Goal: Navigation & Orientation: Find specific page/section

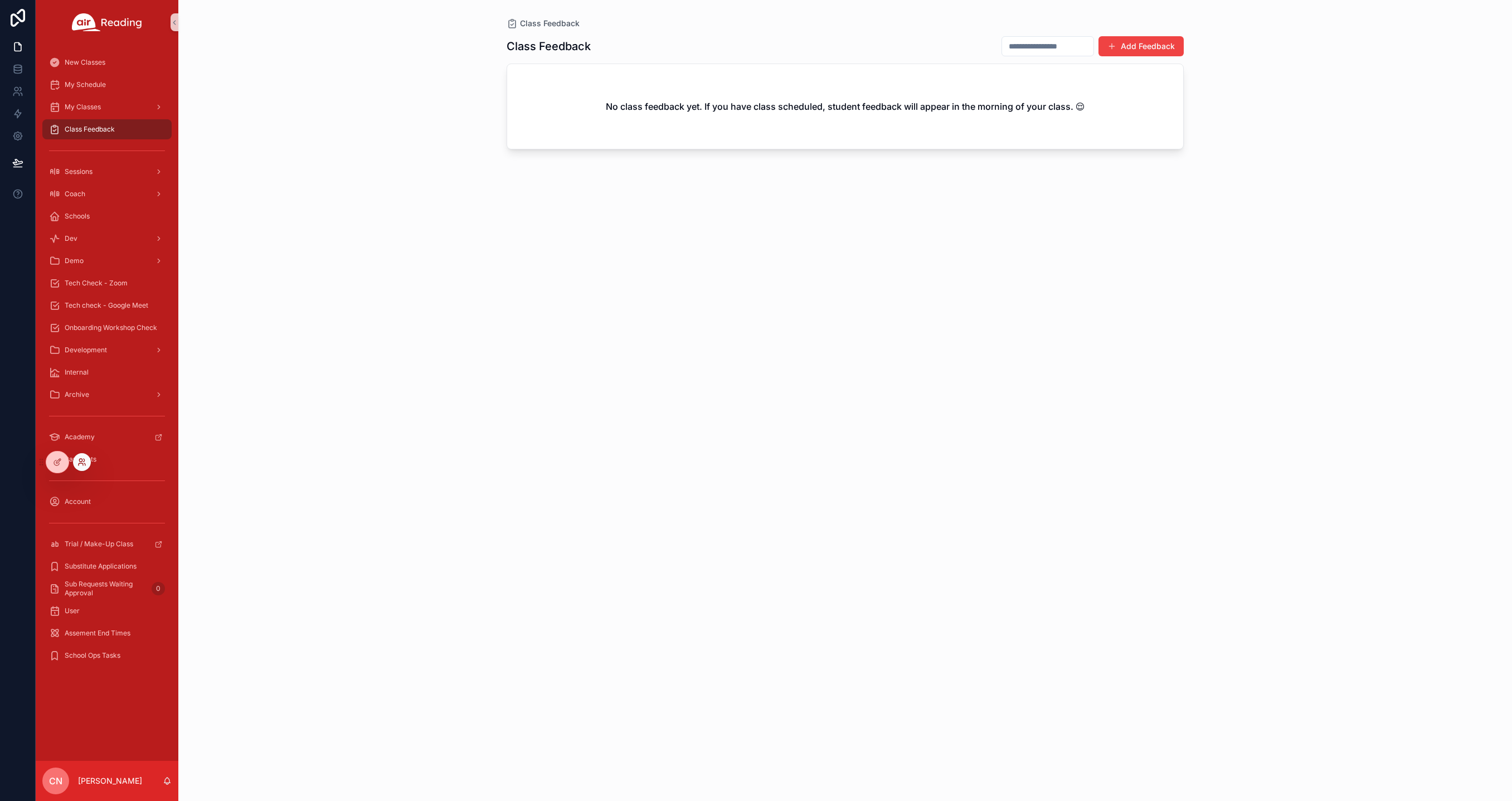
click at [83, 465] on icon at bounding box center [80, 464] width 4 height 2
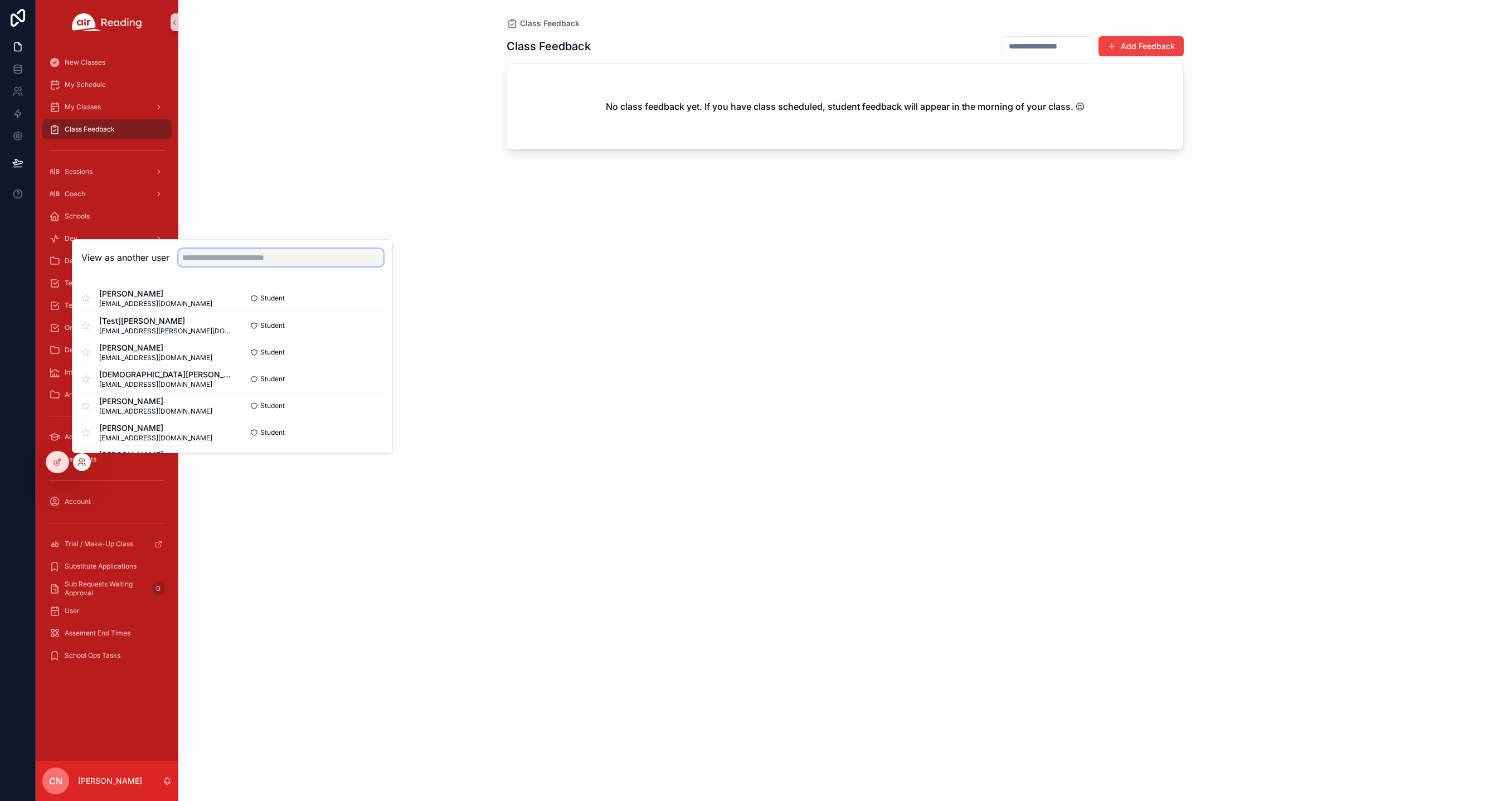
click at [210, 262] on input "text" at bounding box center [281, 257] width 205 height 18
type input "********"
click at [362, 378] on button "Select" at bounding box center [368, 379] width 29 height 16
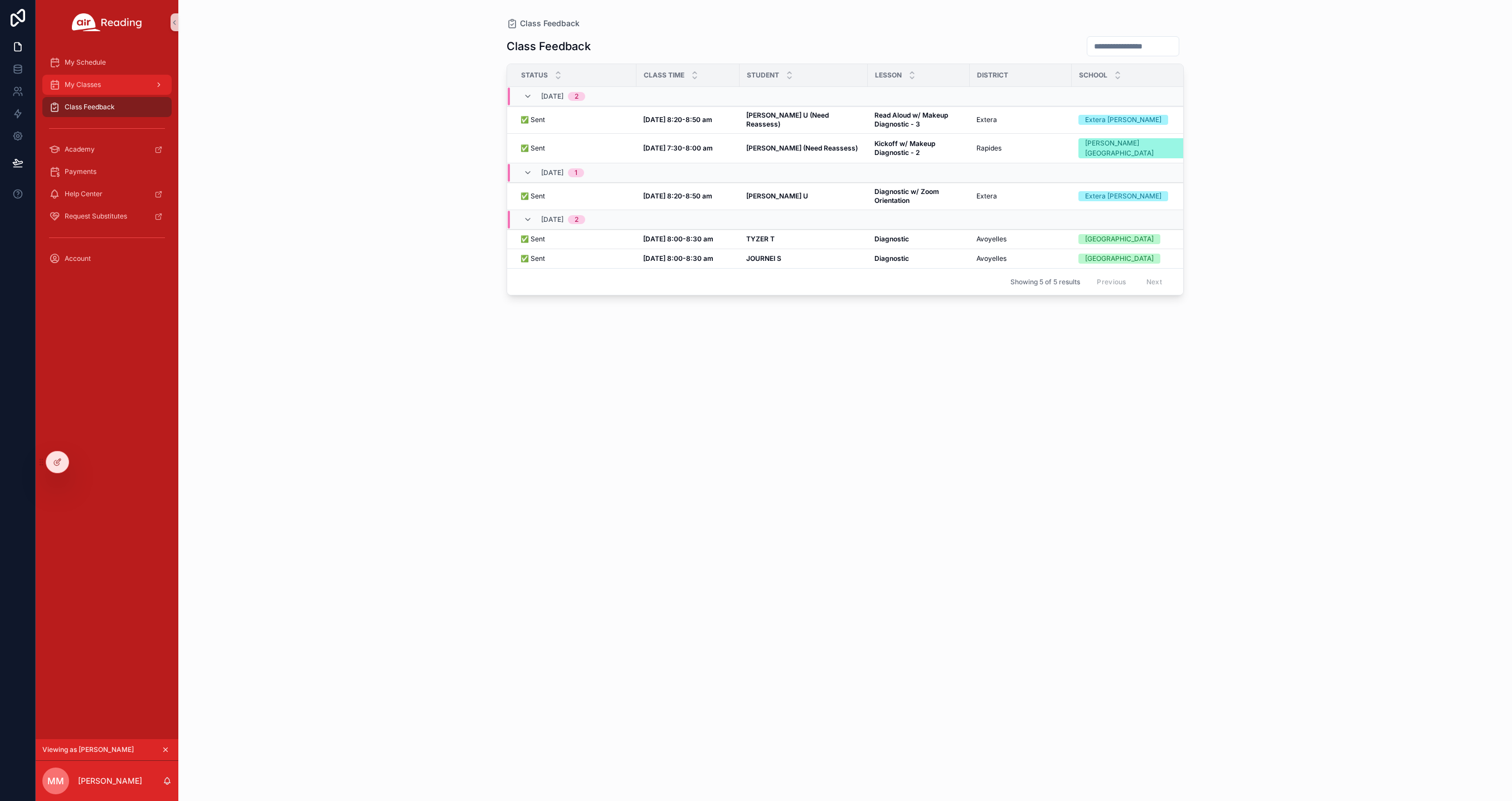
click at [96, 86] on span "My Classes" at bounding box center [83, 85] width 36 height 9
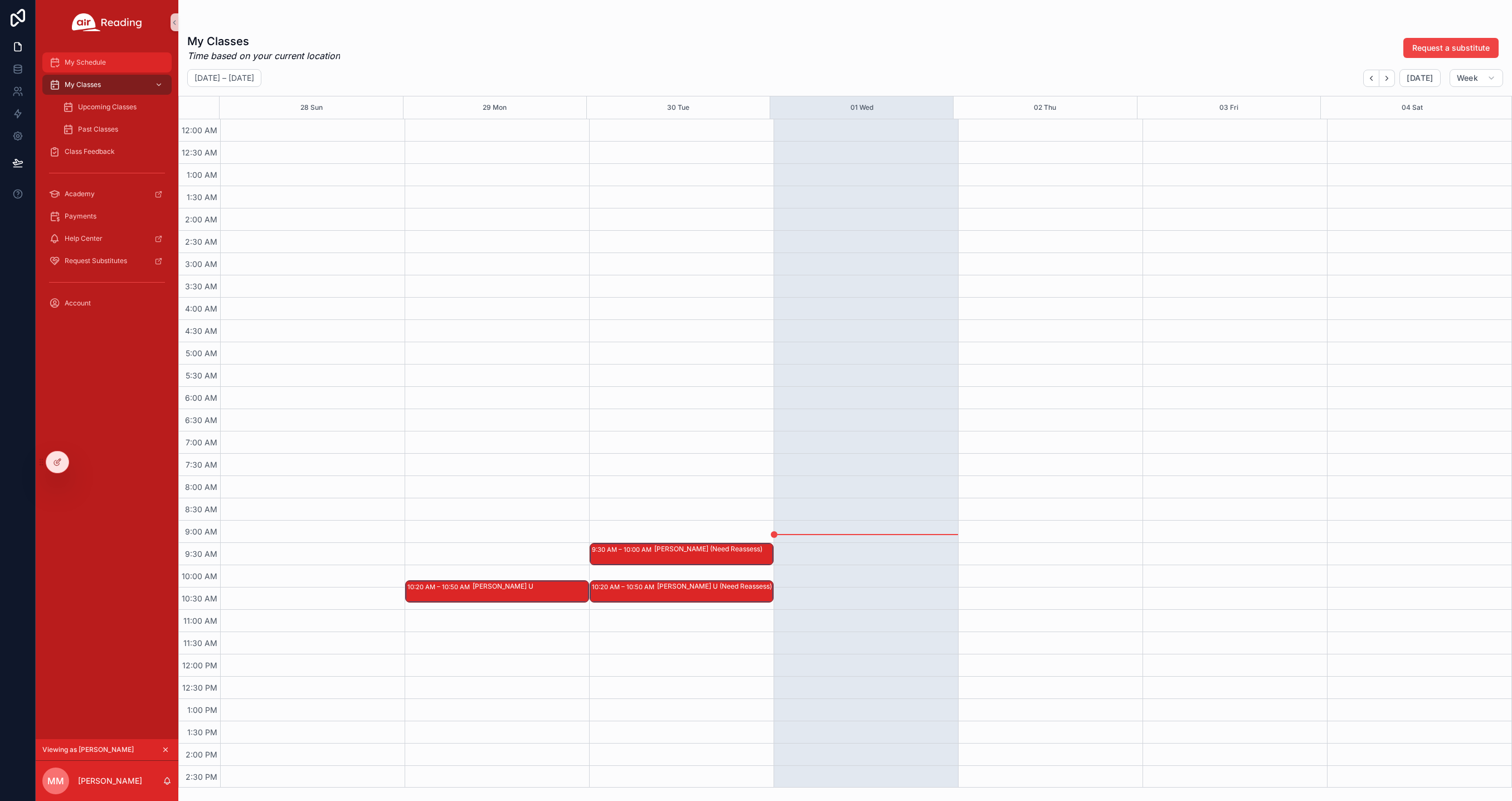
click at [92, 65] on span "My Schedule" at bounding box center [85, 62] width 41 height 9
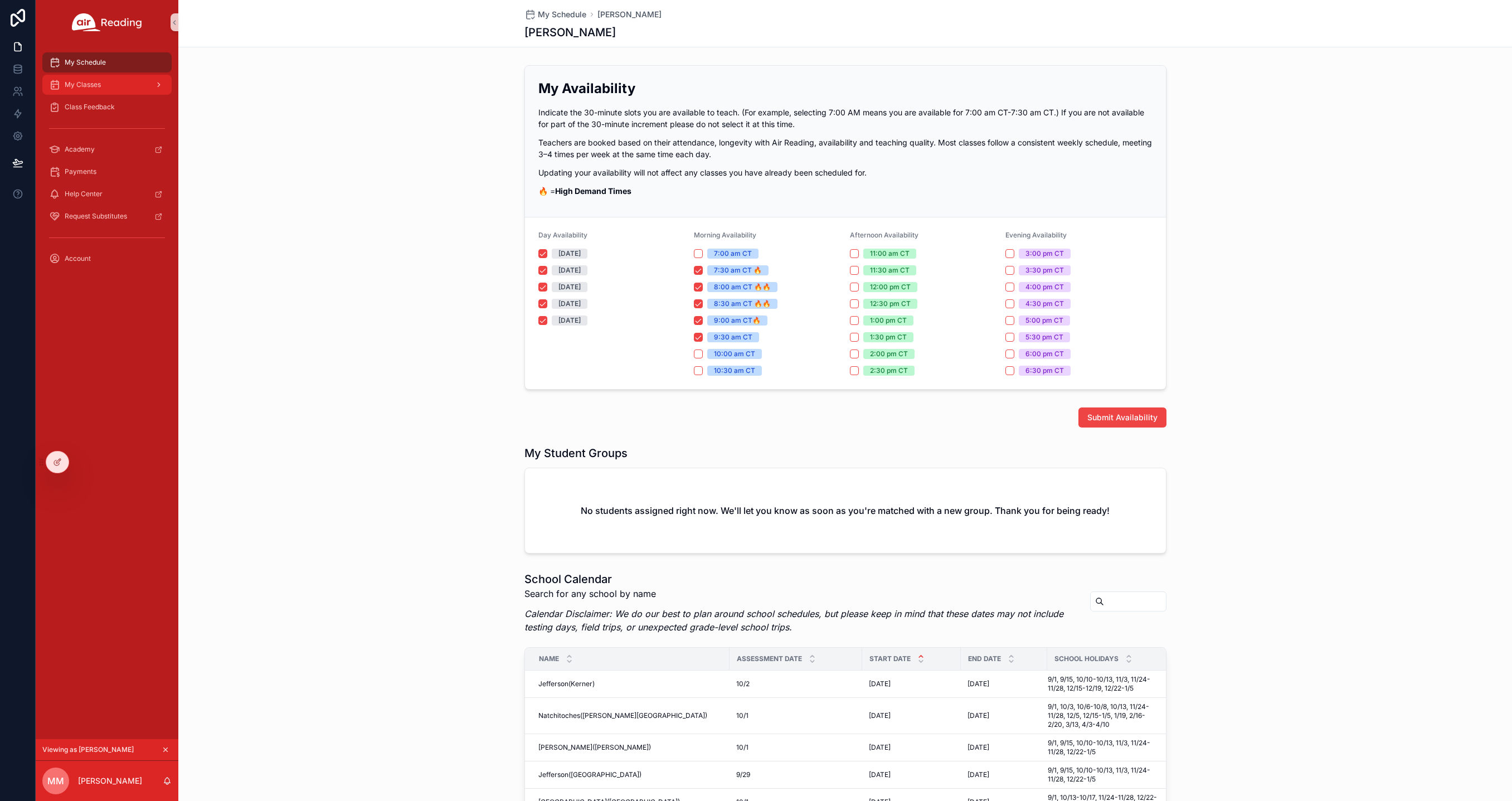
click at [75, 89] on span "My Classes" at bounding box center [83, 85] width 36 height 9
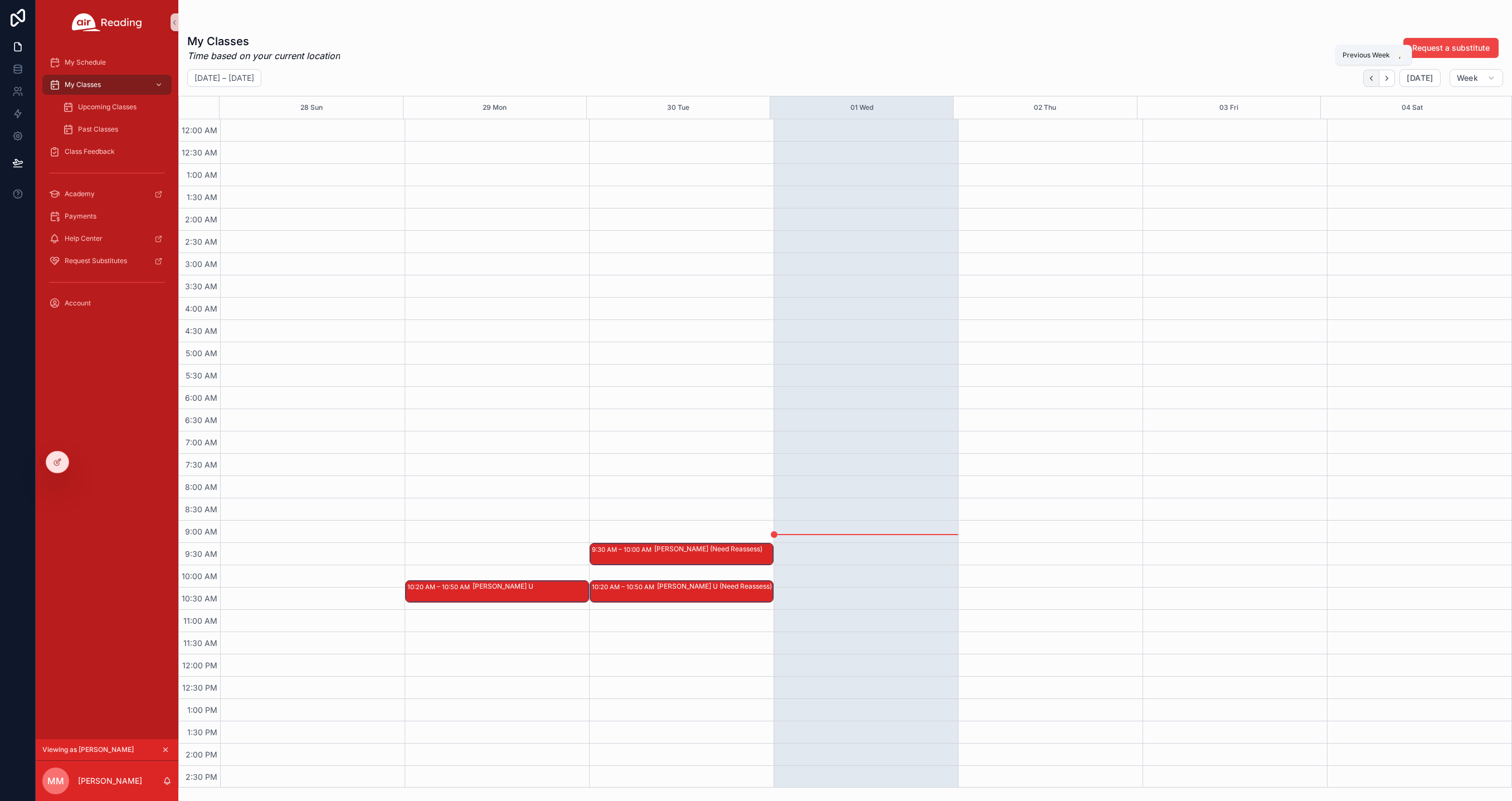
click at [1372, 80] on icon "Back" at bounding box center [1370, 78] width 8 height 8
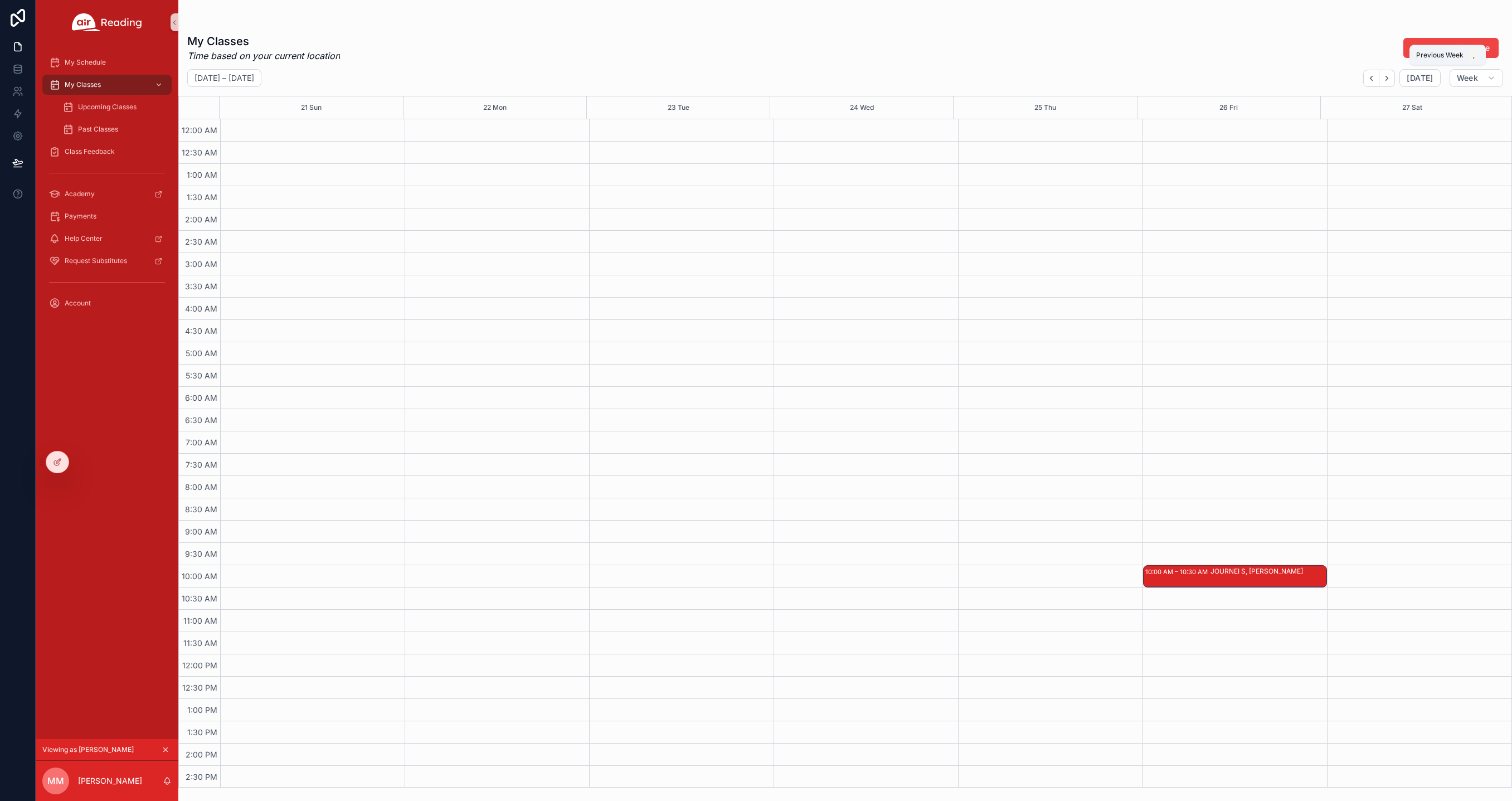
click at [1372, 80] on icon "Back" at bounding box center [1370, 78] width 8 height 8
click at [1391, 78] on icon "Next" at bounding box center [1386, 78] width 8 height 8
